Goal: Transaction & Acquisition: Subscribe to service/newsletter

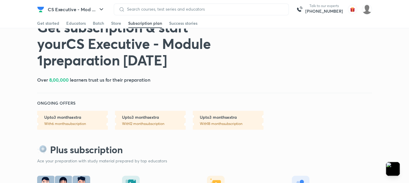
scroll to position [17, 0]
click at [115, 23] on div "Store" at bounding box center [116, 23] width 10 height 6
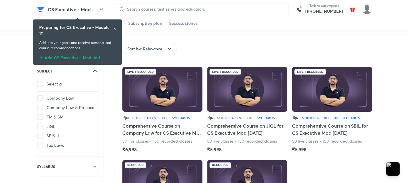
click at [115, 29] on icon at bounding box center [115, 29] width 4 height 4
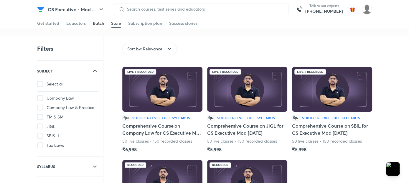
click at [100, 26] on div "Batch" at bounding box center [98, 23] width 11 height 6
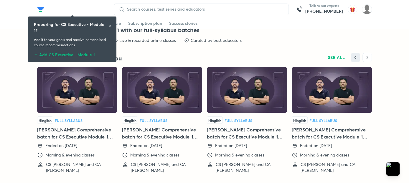
scroll to position [1149, 0]
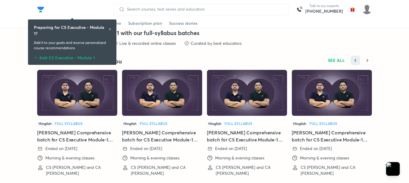
click at [86, 98] on img at bounding box center [77, 93] width 80 height 46
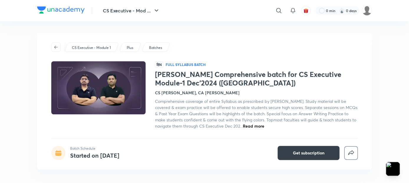
click at [329, 154] on button "Get subscription" at bounding box center [309, 153] width 62 height 14
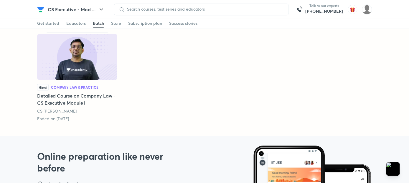
scroll to position [1358, 0]
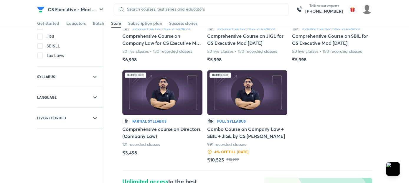
scroll to position [90, 0]
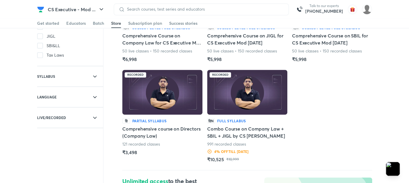
click at [91, 75] on div at bounding box center [86, 76] width 33 height 7
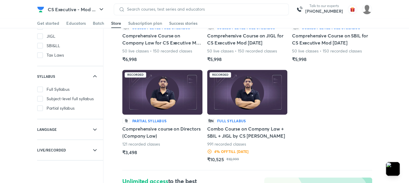
click at [41, 89] on span at bounding box center [40, 89] width 6 height 6
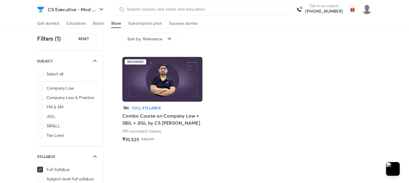
scroll to position [11, 0]
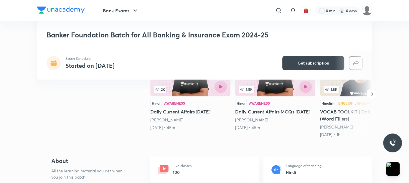
scroll to position [142, 0]
click at [131, 8] on button "Bank Exams" at bounding box center [120, 11] width 43 height 12
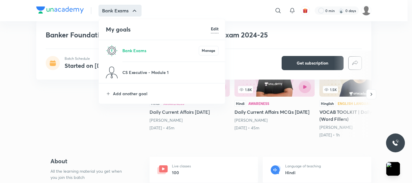
click at [89, 64] on div at bounding box center [206, 91] width 412 height 183
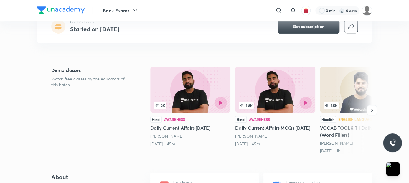
scroll to position [0, 0]
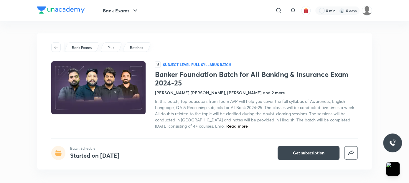
click at [135, 45] on p "Batches" at bounding box center [136, 47] width 13 height 5
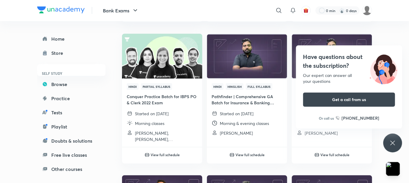
scroll to position [611, 0]
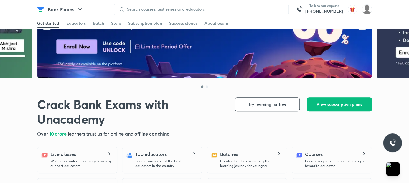
scroll to position [57, 0]
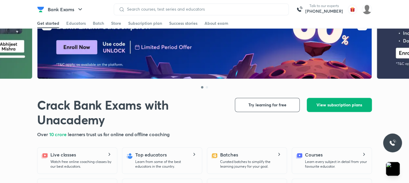
click at [349, 104] on span "View subscription plans" at bounding box center [339, 105] width 46 height 6
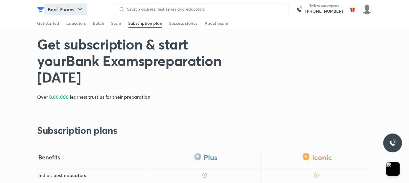
click at [74, 8] on button "Bank Exams" at bounding box center [65, 10] width 43 height 12
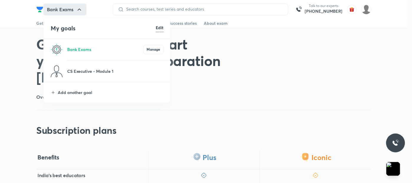
scroll to position [57, 0]
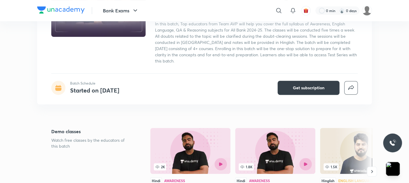
scroll to position [67, 0]
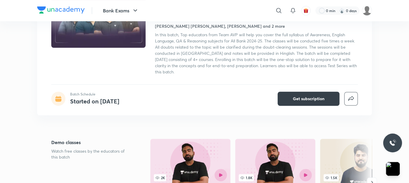
click at [316, 96] on span "Get subscription" at bounding box center [309, 99] width 32 height 6
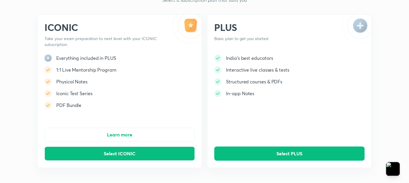
scroll to position [29, 0]
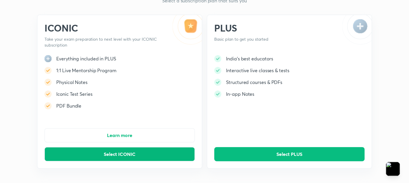
click at [144, 153] on button "Select ICONIC" at bounding box center [119, 154] width 150 height 14
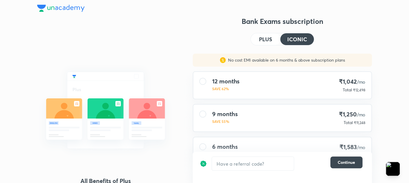
click at [266, 42] on h4 "PLUS" at bounding box center [265, 39] width 13 height 5
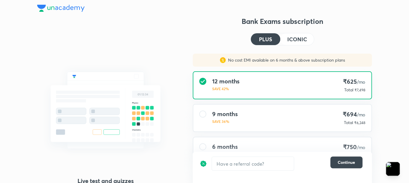
click at [299, 42] on button "ICONIC" at bounding box center [297, 39] width 34 height 12
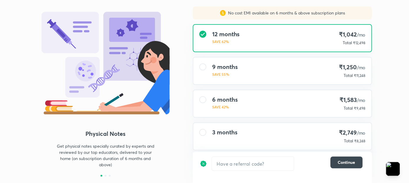
scroll to position [57, 0]
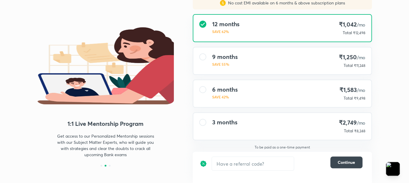
click at [198, 88] on div "6 months SAVE 42% ₹1,583 /mo Total ₹9,498" at bounding box center [282, 93] width 178 height 27
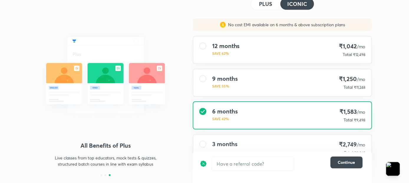
scroll to position [0, 0]
